Goal: Task Accomplishment & Management: Use online tool/utility

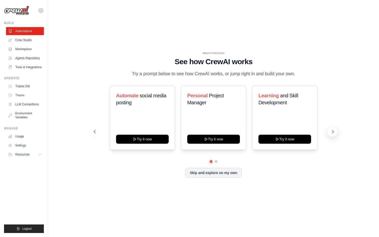
click at [331, 132] on icon at bounding box center [332, 131] width 5 height 5
click at [94, 130] on icon at bounding box center [94, 131] width 5 height 5
click at [20, 42] on link "Crew Studio" at bounding box center [26, 40] width 38 height 8
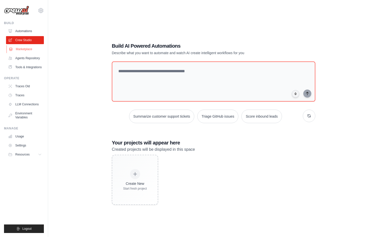
click at [27, 49] on link "Marketplace" at bounding box center [26, 49] width 38 height 8
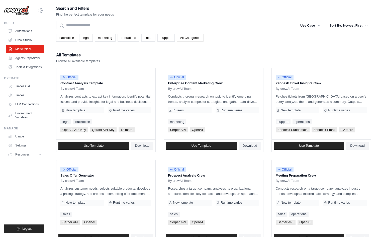
click at [188, 36] on link "All Categories" at bounding box center [189, 38] width 27 height 8
click at [185, 38] on link "All Categories" at bounding box center [189, 38] width 27 height 8
click at [303, 26] on button "Use Case" at bounding box center [310, 25] width 26 height 9
click at [310, 24] on button "Use Case" at bounding box center [310, 25] width 26 height 9
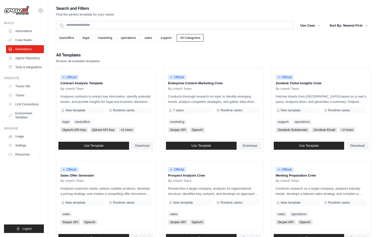
click at [122, 20] on div "Search and Filters Find the perfect template for your needs Search Use Case bac…" at bounding box center [213, 229] width 314 height 448
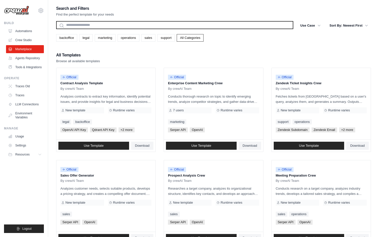
click at [119, 24] on input "text" at bounding box center [174, 25] width 237 height 8
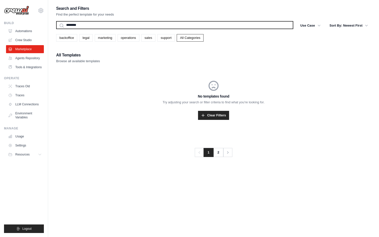
type input "********"
click at [56, 29] on button "Search" at bounding box center [56, 29] width 0 height 0
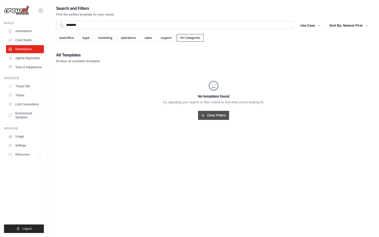
click at [206, 113] on link "Clear Filters" at bounding box center [213, 115] width 31 height 9
click at [204, 115] on icon at bounding box center [202, 115] width 5 height 5
click at [33, 55] on link "Agents Repository" at bounding box center [26, 58] width 38 height 8
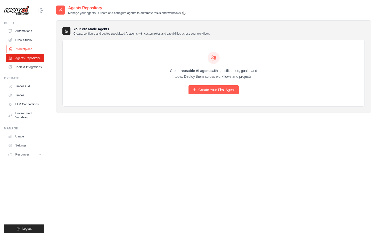
click at [32, 49] on link "Marketplace" at bounding box center [26, 49] width 38 height 8
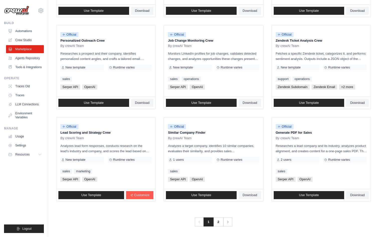
scroll to position [227, 0]
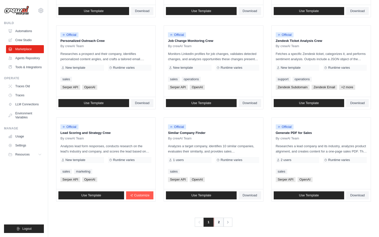
click at [218, 221] on link "2" at bounding box center [219, 221] width 10 height 9
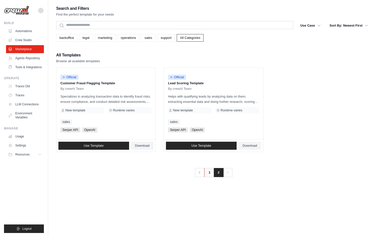
click at [209, 170] on link "1" at bounding box center [209, 172] width 10 height 9
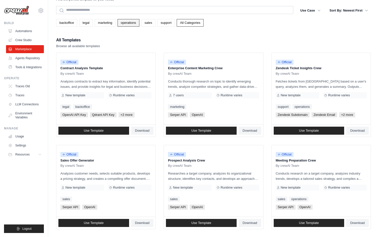
scroll to position [21, 0]
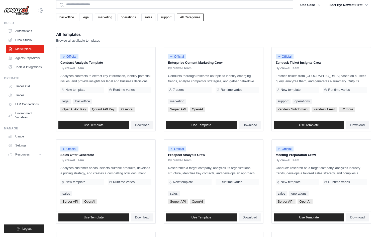
click at [117, 25] on div "Search and Filters Find the perfect template for your needs Search Use Case bac…" at bounding box center [213, 208] width 314 height 448
click at [124, 18] on link "operations" at bounding box center [128, 18] width 22 height 8
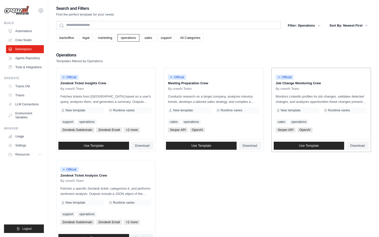
click at [300, 99] on p "Monitors LinkedIn profiles for job changes, validates detected changes, and ana…" at bounding box center [320, 99] width 91 height 11
click at [330, 144] on link "Use Template" at bounding box center [308, 145] width 71 height 8
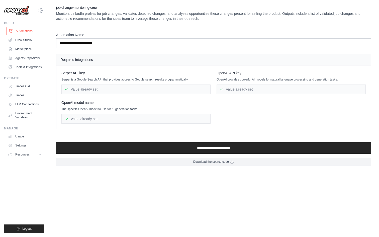
click at [28, 29] on link "Automations" at bounding box center [26, 31] width 38 height 8
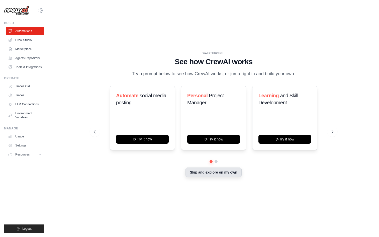
click at [223, 174] on button "Skip and explore on my own" at bounding box center [213, 172] width 56 height 10
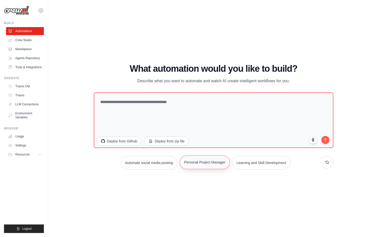
click at [201, 163] on button "Personal Project Manager" at bounding box center [205, 162] width 50 height 14
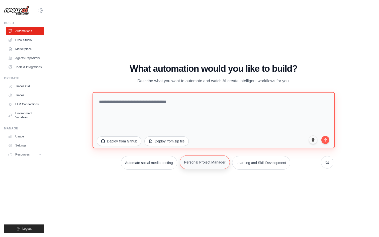
type textarea "**********"
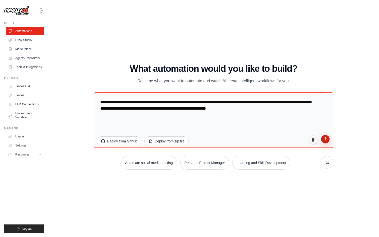
click at [328, 142] on button "submit" at bounding box center [325, 139] width 9 height 9
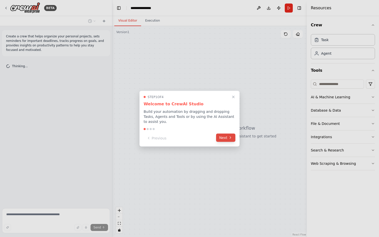
click at [229, 139] on icon at bounding box center [230, 137] width 4 height 4
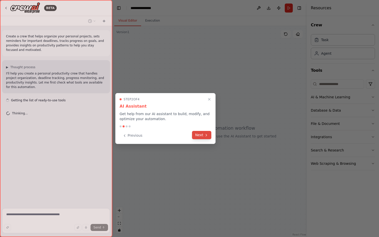
click at [207, 135] on icon at bounding box center [206, 135] width 4 height 4
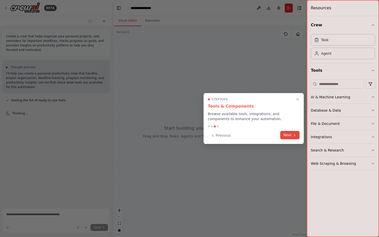
click at [291, 135] on button "Next" at bounding box center [289, 135] width 19 height 8
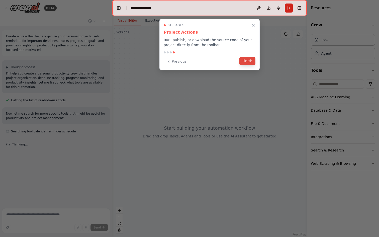
click at [246, 63] on button "Finish" at bounding box center [247, 61] width 16 height 8
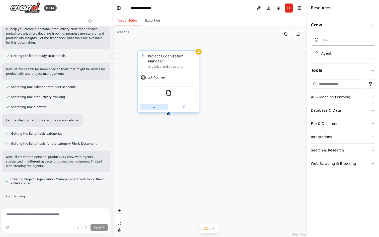
click at [156, 108] on button at bounding box center [154, 107] width 28 height 6
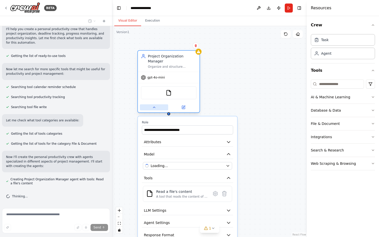
scroll to position [54, 0]
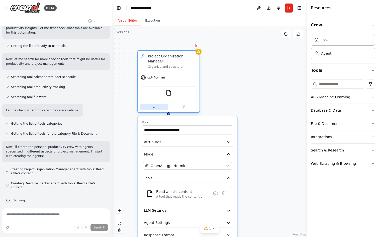
click at [156, 108] on button at bounding box center [154, 107] width 28 height 6
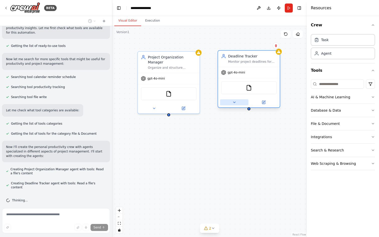
click at [235, 104] on icon at bounding box center [234, 102] width 4 height 4
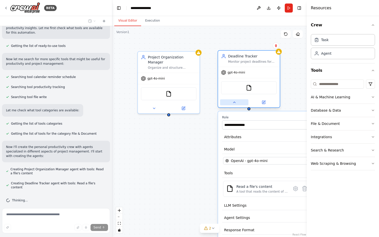
click at [235, 104] on icon at bounding box center [234, 102] width 4 height 4
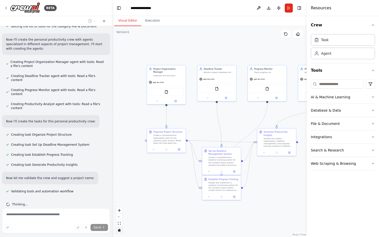
scroll to position [171, 0]
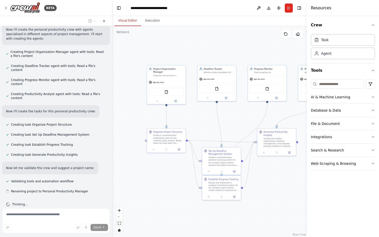
click at [120, 223] on icon "fit view" at bounding box center [119, 223] width 3 height 3
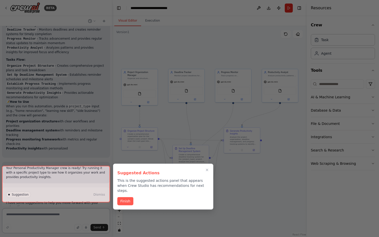
scroll to position [390, 0]
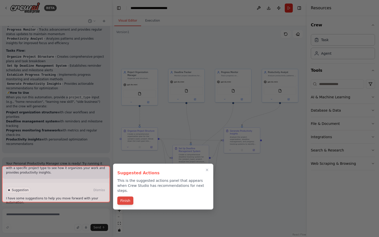
click at [126, 196] on button "Finish" at bounding box center [125, 200] width 16 height 8
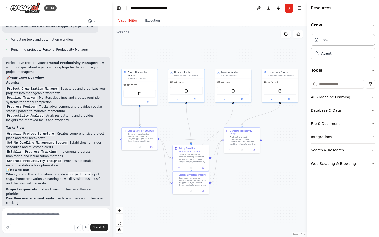
scroll to position [319, 0]
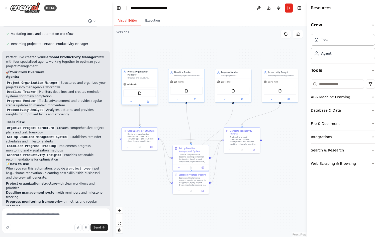
click at [137, 78] on div "Organize and structure {project_type} projects by creating comprehensive projec…" at bounding box center [141, 78] width 28 height 2
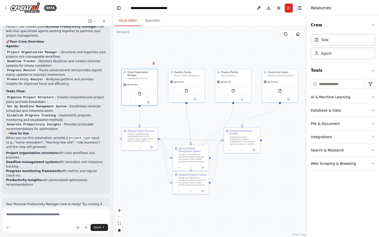
scroll to position [353, 0]
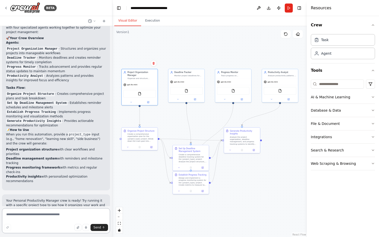
click at [82, 214] on textarea at bounding box center [56, 220] width 108 height 25
type textarea "*"
type textarea "**********"
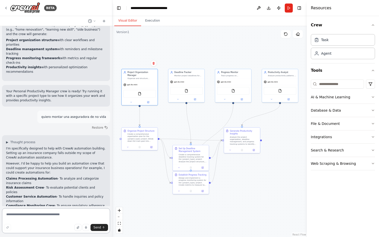
scroll to position [466, 0]
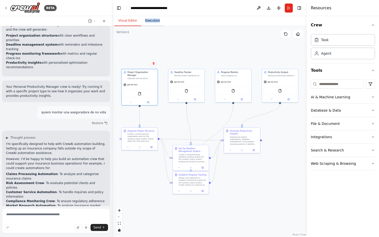
click at [151, 19] on button "Execution" at bounding box center [152, 21] width 23 height 11
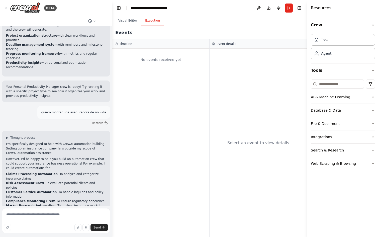
click at [163, 58] on div "No events received yet" at bounding box center [161, 59] width 92 height 17
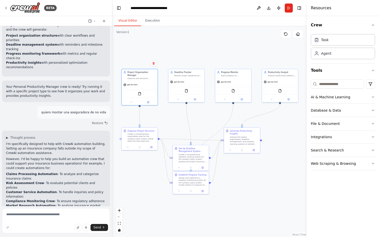
click at [134, 21] on button "Visual Editor" at bounding box center [127, 21] width 27 height 11
click at [146, 81] on div "gpt-4o-mini" at bounding box center [139, 84] width 36 height 7
click at [133, 100] on button at bounding box center [131, 102] width 17 height 4
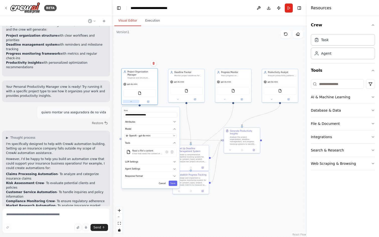
click at [133, 101] on button at bounding box center [131, 102] width 17 height 4
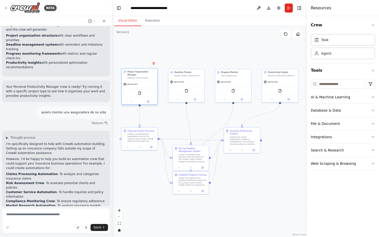
click at [145, 81] on div "gpt-4o-mini" at bounding box center [139, 84] width 36 height 7
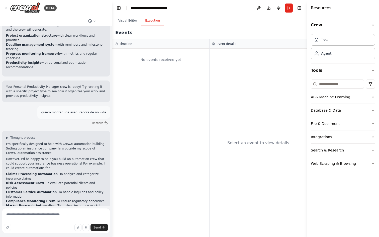
click at [151, 21] on button "Execution" at bounding box center [152, 21] width 23 height 11
click at [291, 11] on button "Run" at bounding box center [288, 8] width 8 height 9
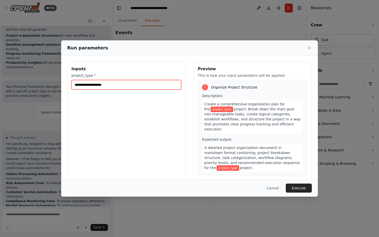
click at [158, 87] on input "project_type *" at bounding box center [126, 85] width 110 height 10
type input "****"
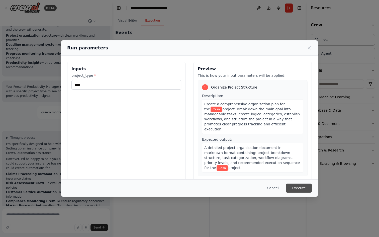
click at [300, 186] on button "Execute" at bounding box center [298, 187] width 26 height 9
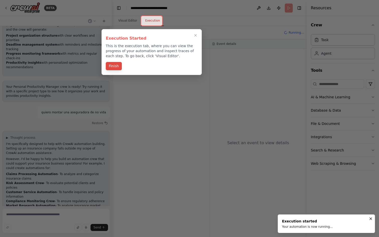
click at [116, 68] on button "Finish" at bounding box center [114, 66] width 16 height 8
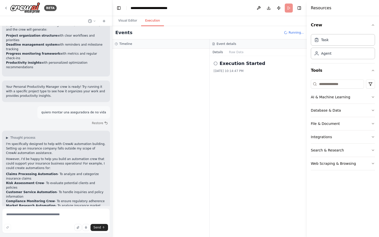
click at [172, 65] on div at bounding box center [160, 143] width 97 height 188
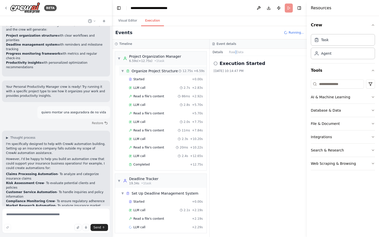
scroll to position [2, 0]
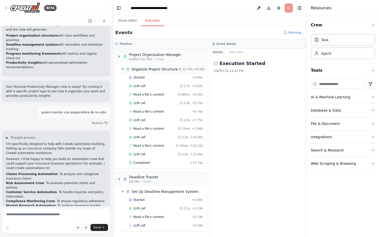
click at [123, 71] on span "▼" at bounding box center [122, 69] width 3 height 4
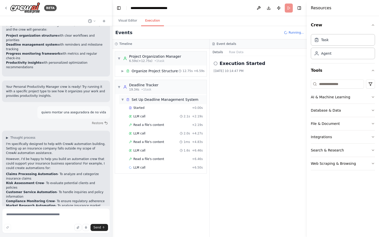
click at [122, 98] on span "▼" at bounding box center [122, 99] width 3 height 4
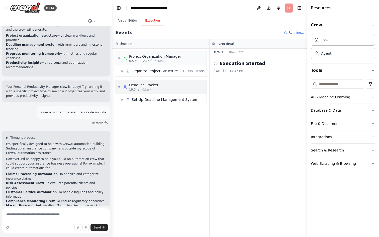
click at [121, 86] on div "▼ Deadline Tracker 19.34s • 1 task" at bounding box center [137, 86] width 41 height 9
click at [123, 72] on span "▶" at bounding box center [122, 71] width 3 height 4
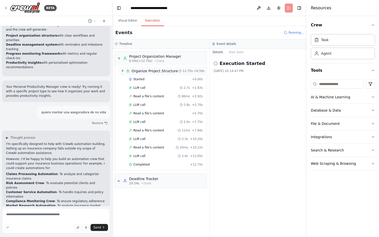
click at [123, 72] on span "▼" at bounding box center [122, 71] width 3 height 4
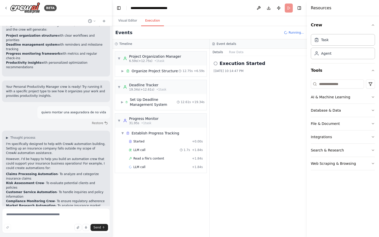
click at [286, 9] on header "**********" at bounding box center [209, 8] width 194 height 16
click at [124, 132] on div "▼ Establish Progress Tracking" at bounding box center [150, 132] width 58 height 5
